Goal: Information Seeking & Learning: Learn about a topic

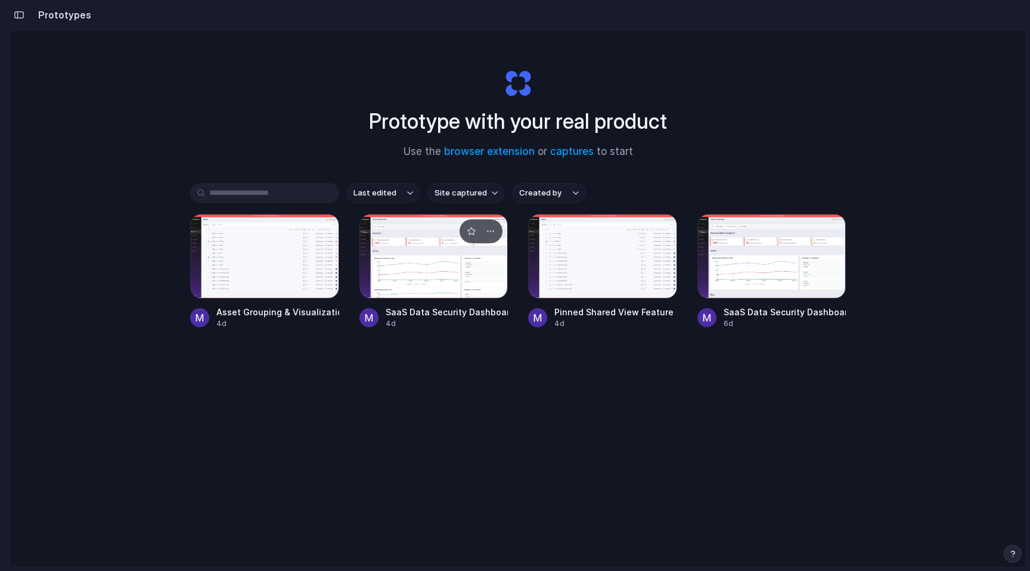
click at [426, 259] on div at bounding box center [433, 256] width 149 height 85
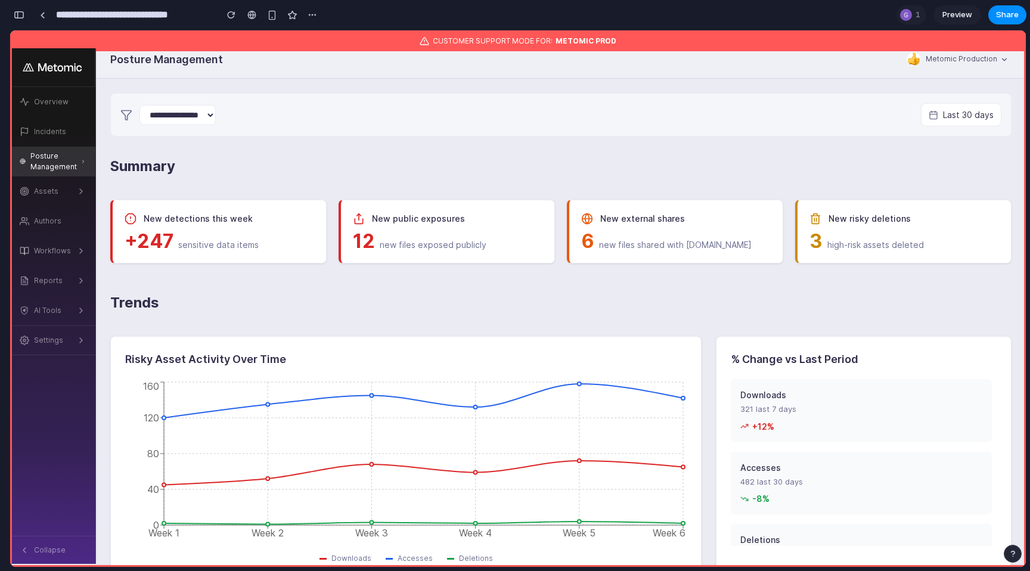
scroll to position [4, 0]
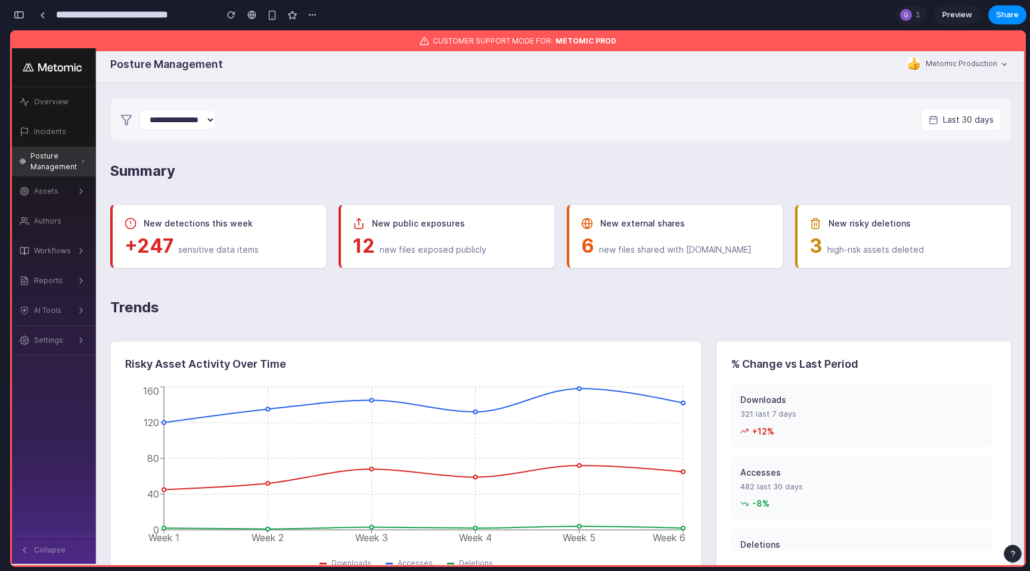
click at [197, 359] on h2 "Risky Asset Activity Over Time" at bounding box center [406, 364] width 562 height 16
click at [297, 203] on div "Summary New detections this week +247 sensitive data items New public exposures…" at bounding box center [560, 214] width 901 height 108
drag, startPoint x: 153, startPoint y: 222, endPoint x: 215, endPoint y: 222, distance: 62.0
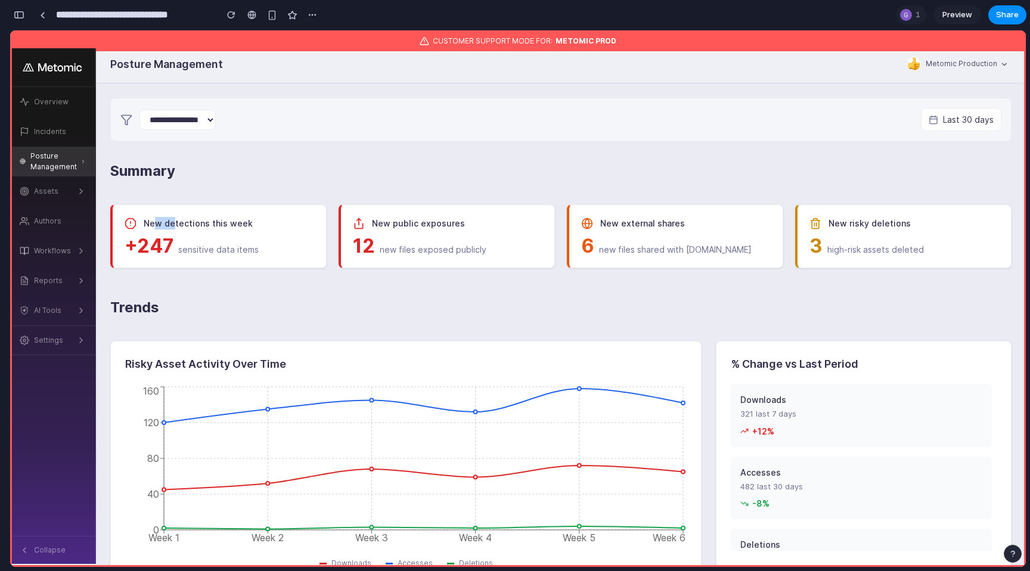
click at [187, 222] on span "New detections this week" at bounding box center [198, 223] width 109 height 13
drag, startPoint x: 389, startPoint y: 225, endPoint x: 498, endPoint y: 224, distance: 109.1
click at [498, 225] on div "New public exposures" at bounding box center [448, 223] width 190 height 13
click at [596, 217] on div "New external shares" at bounding box center [676, 223] width 190 height 13
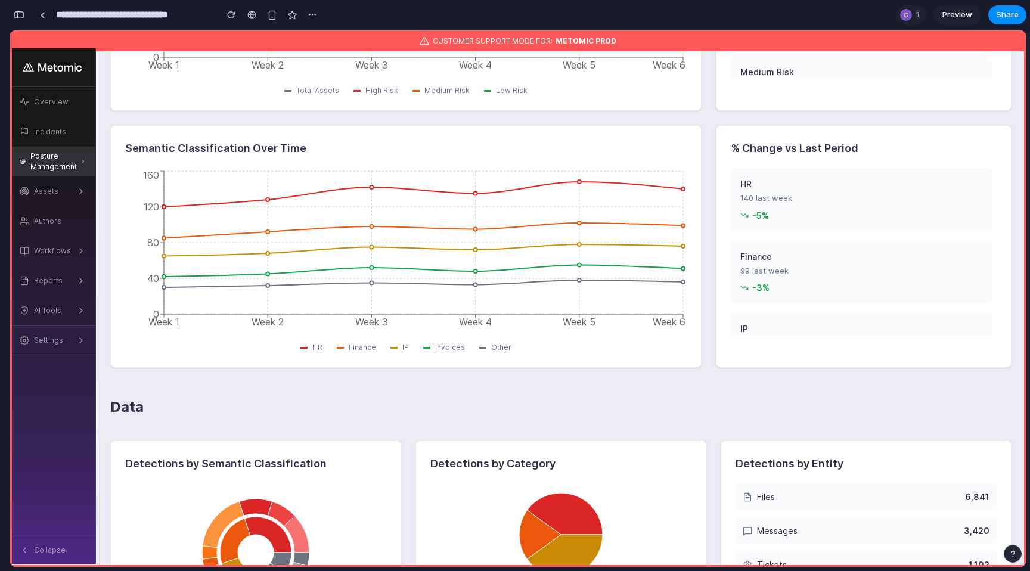
scroll to position [0, 0]
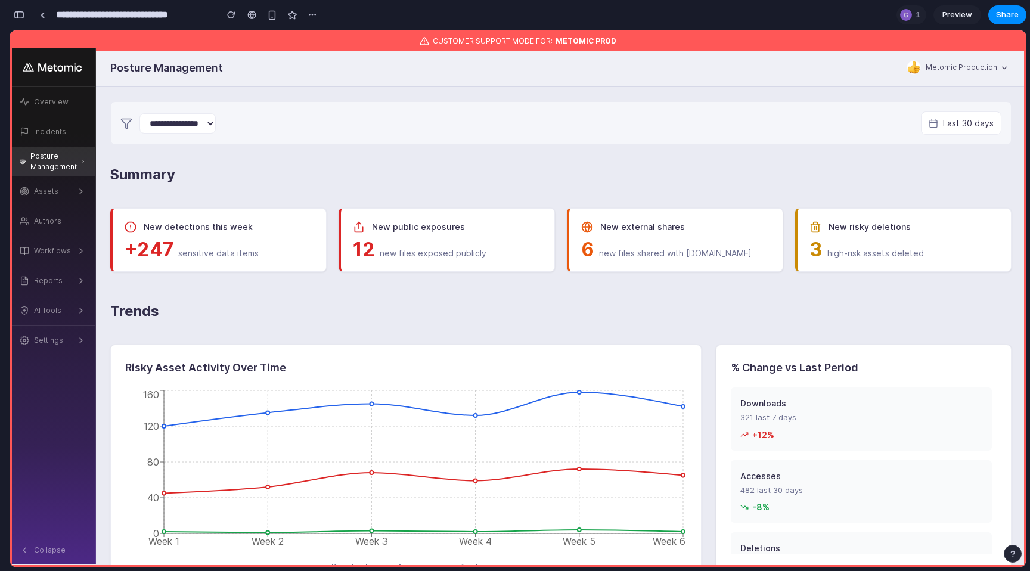
click at [151, 119] on select "**********" at bounding box center [178, 123] width 76 height 20
